Goal: Use online tool/utility

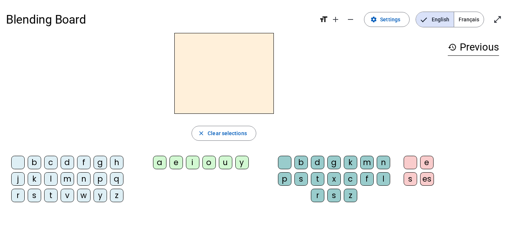
click at [52, 179] on div "l" at bounding box center [50, 178] width 13 height 13
click at [176, 161] on div "e" at bounding box center [176, 162] width 13 height 13
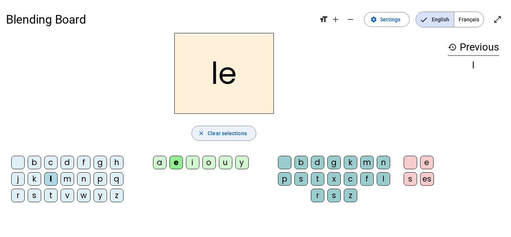
click at [215, 136] on span "Clear selections" at bounding box center [227, 133] width 39 height 9
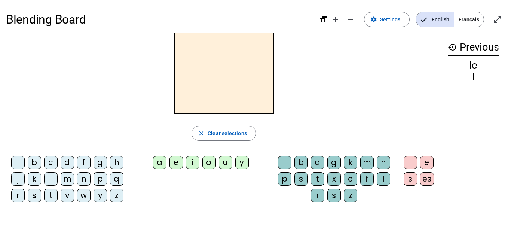
click at [67, 164] on div "d" at bounding box center [67, 162] width 13 height 13
click at [176, 164] on div "e" at bounding box center [176, 162] width 13 height 13
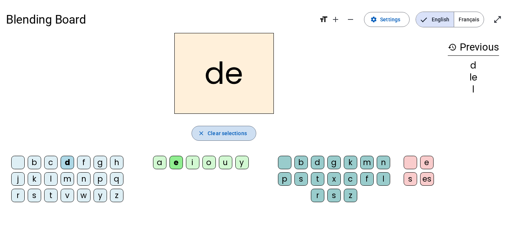
click at [219, 133] on span "Clear selections" at bounding box center [227, 133] width 39 height 9
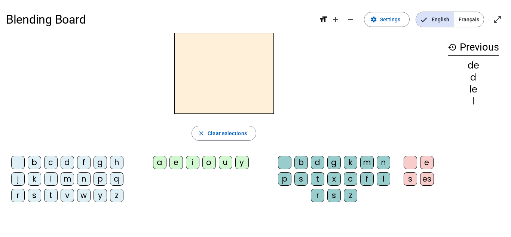
click at [72, 179] on div "m" at bounding box center [67, 178] width 13 height 13
click at [174, 162] on div "e" at bounding box center [176, 162] width 13 height 13
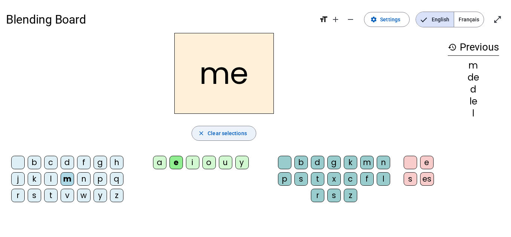
click at [212, 137] on span "Clear selections" at bounding box center [227, 133] width 39 height 9
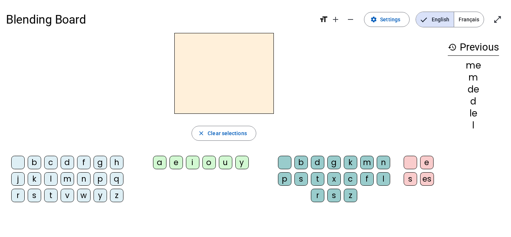
click at [69, 179] on div "m" at bounding box center [67, 178] width 13 height 13
click at [155, 161] on div "a" at bounding box center [159, 162] width 13 height 13
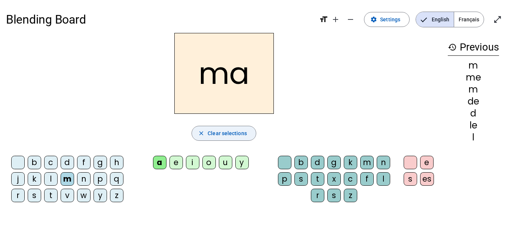
click at [207, 137] on span "button" at bounding box center [224, 133] width 64 height 18
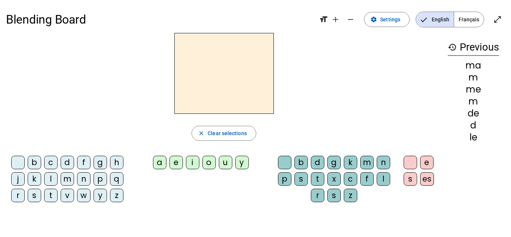
click at [68, 179] on div "m" at bounding box center [67, 178] width 13 height 13
click at [158, 165] on div "a" at bounding box center [159, 162] width 13 height 13
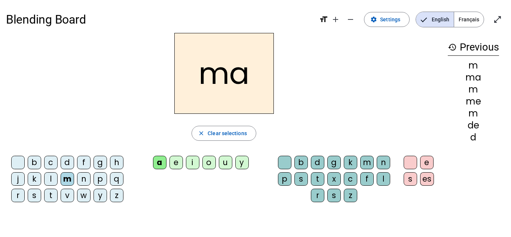
click at [53, 179] on div "l" at bounding box center [50, 178] width 13 height 13
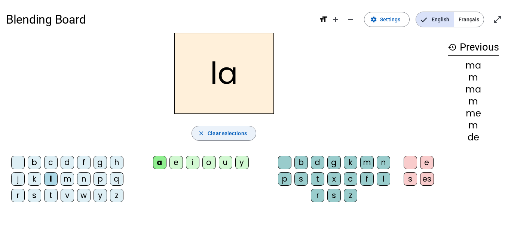
click at [209, 132] on span "Clear selections" at bounding box center [227, 133] width 39 height 9
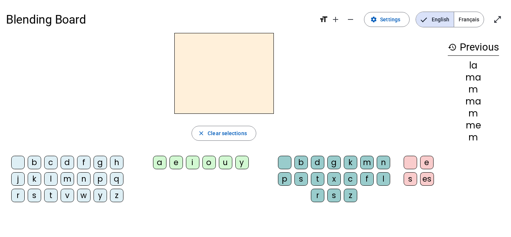
click at [67, 179] on div "m" at bounding box center [67, 178] width 13 height 13
click at [159, 164] on div "a" at bounding box center [159, 162] width 13 height 13
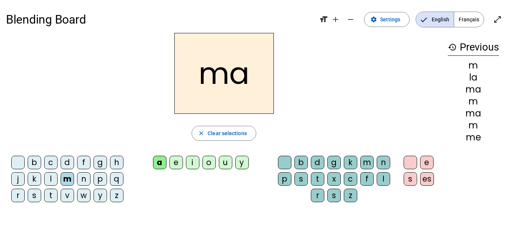
click at [51, 179] on div "l" at bounding box center [50, 178] width 13 height 13
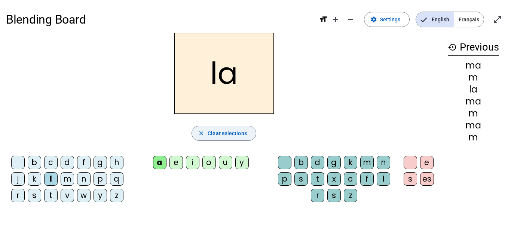
click at [239, 130] on span "Clear selections" at bounding box center [227, 133] width 39 height 9
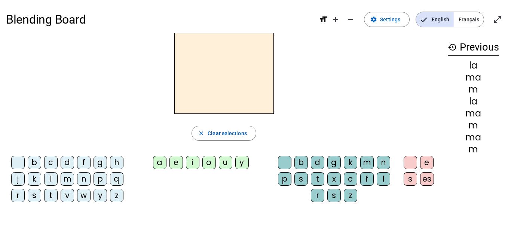
click at [68, 181] on div "m" at bounding box center [67, 178] width 13 height 13
click at [159, 166] on div "a" at bounding box center [159, 162] width 13 height 13
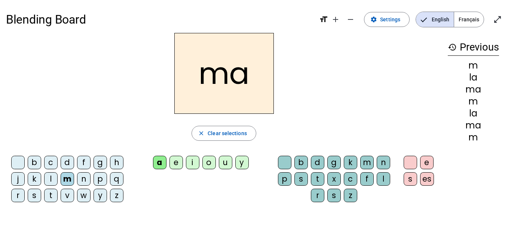
click at [383, 179] on div "l" at bounding box center [383, 178] width 13 height 13
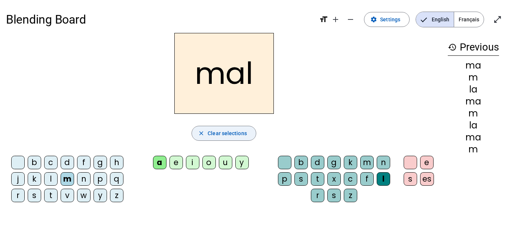
click at [235, 131] on span "Clear selections" at bounding box center [227, 133] width 39 height 9
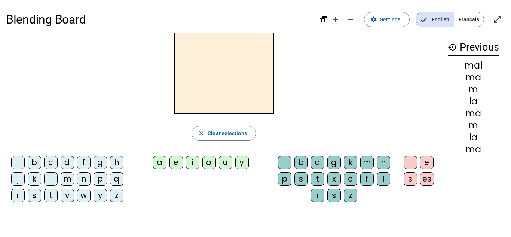
click at [68, 179] on div "m" at bounding box center [67, 178] width 13 height 13
click at [194, 162] on div "i" at bounding box center [192, 162] width 13 height 13
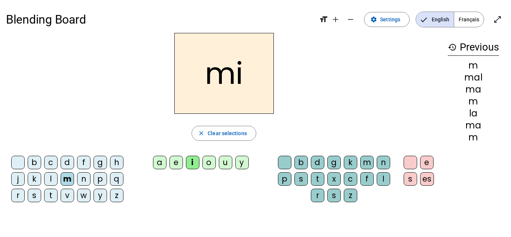
click at [385, 182] on div "l" at bounding box center [383, 178] width 13 height 13
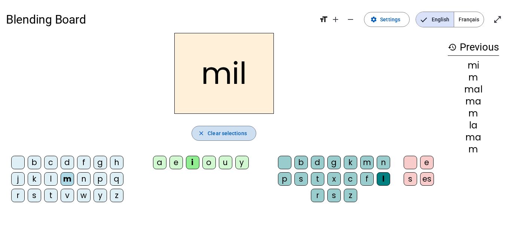
click at [225, 134] on span "Clear selections" at bounding box center [227, 133] width 39 height 9
